Goal: Share content

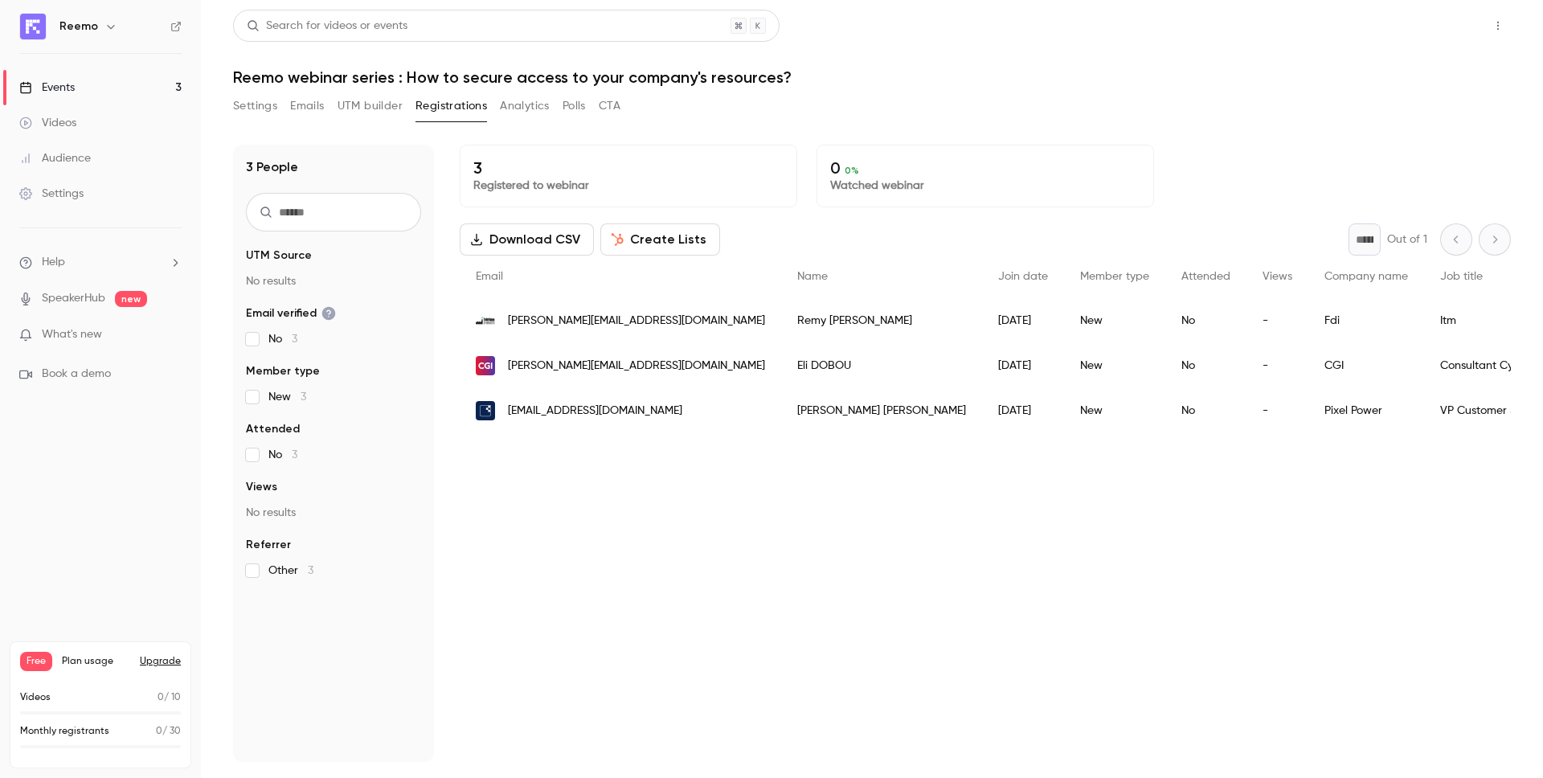
click at [1458, 32] on button "Share" at bounding box center [1440, 26] width 63 height 32
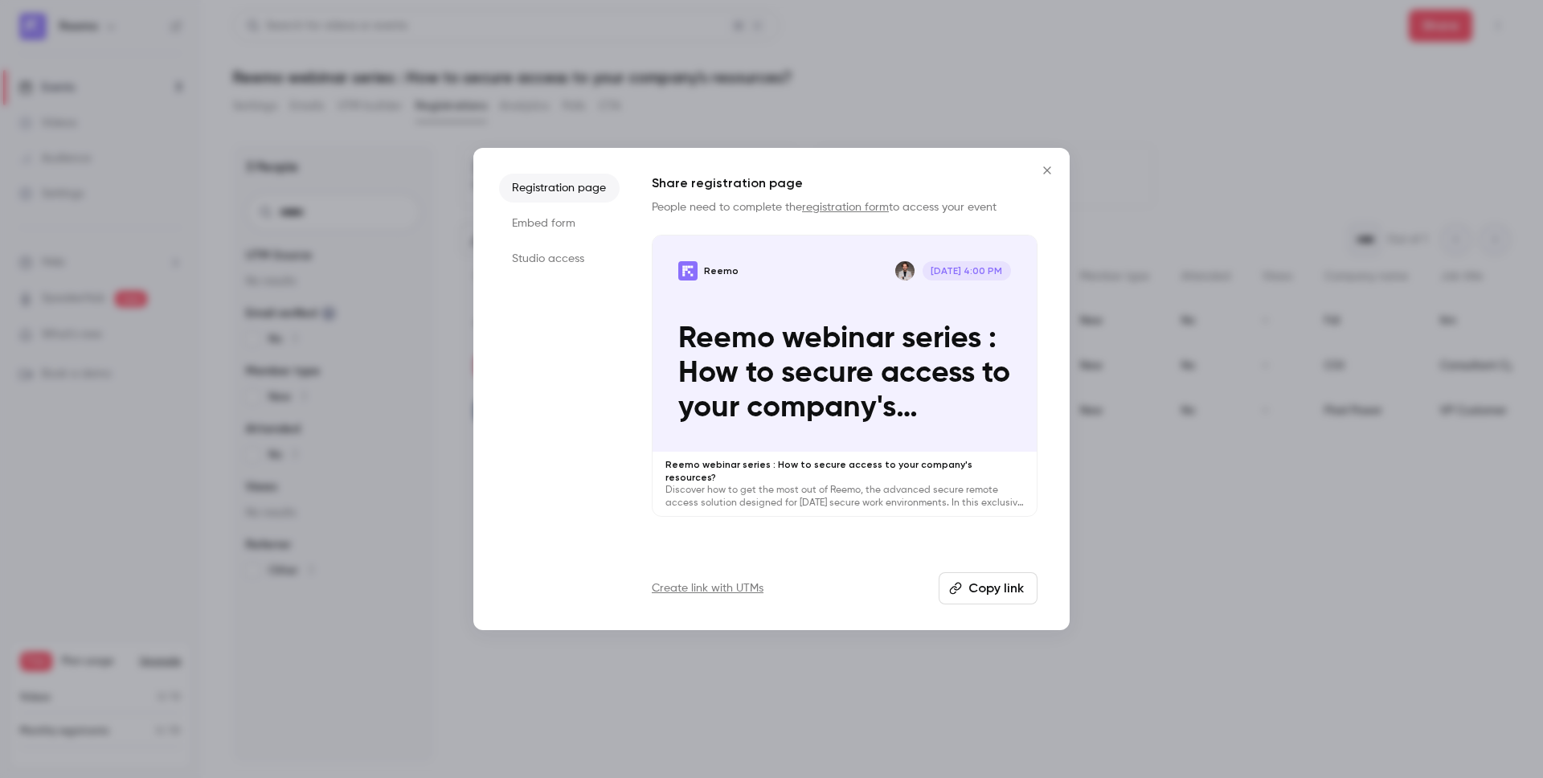
click at [992, 588] on button "Copy link" at bounding box center [988, 588] width 99 height 32
click at [1044, 172] on icon "Close" at bounding box center [1047, 170] width 19 height 13
